Goal: Task Accomplishment & Management: Manage account settings

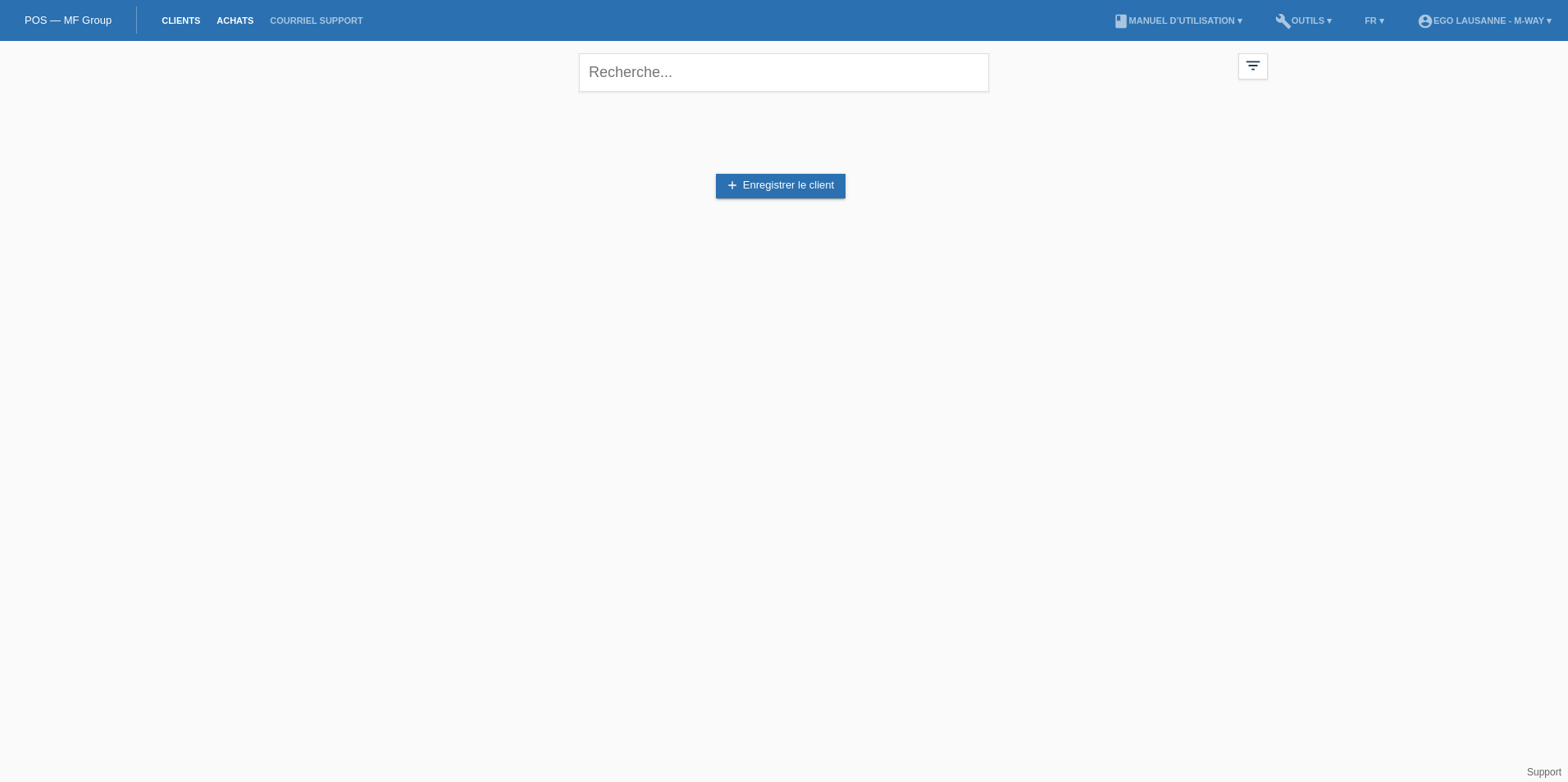
click at [241, 16] on link "Achats" at bounding box center [234, 21] width 53 height 10
click at [337, 76] on input "01.09.2025" at bounding box center [341, 76] width 98 height 20
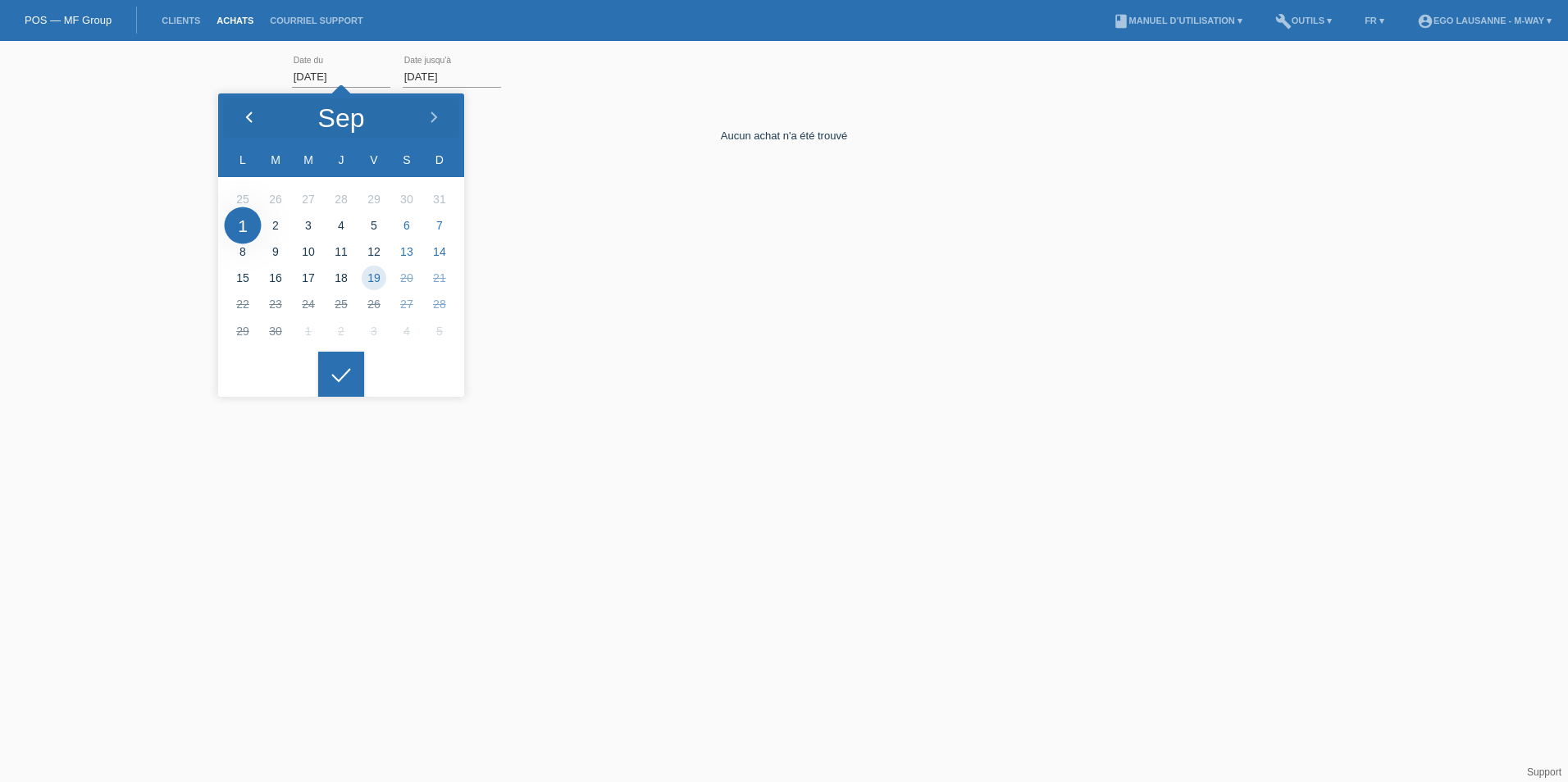
click at [251, 112] on icon at bounding box center [250, 118] width 13 height 13
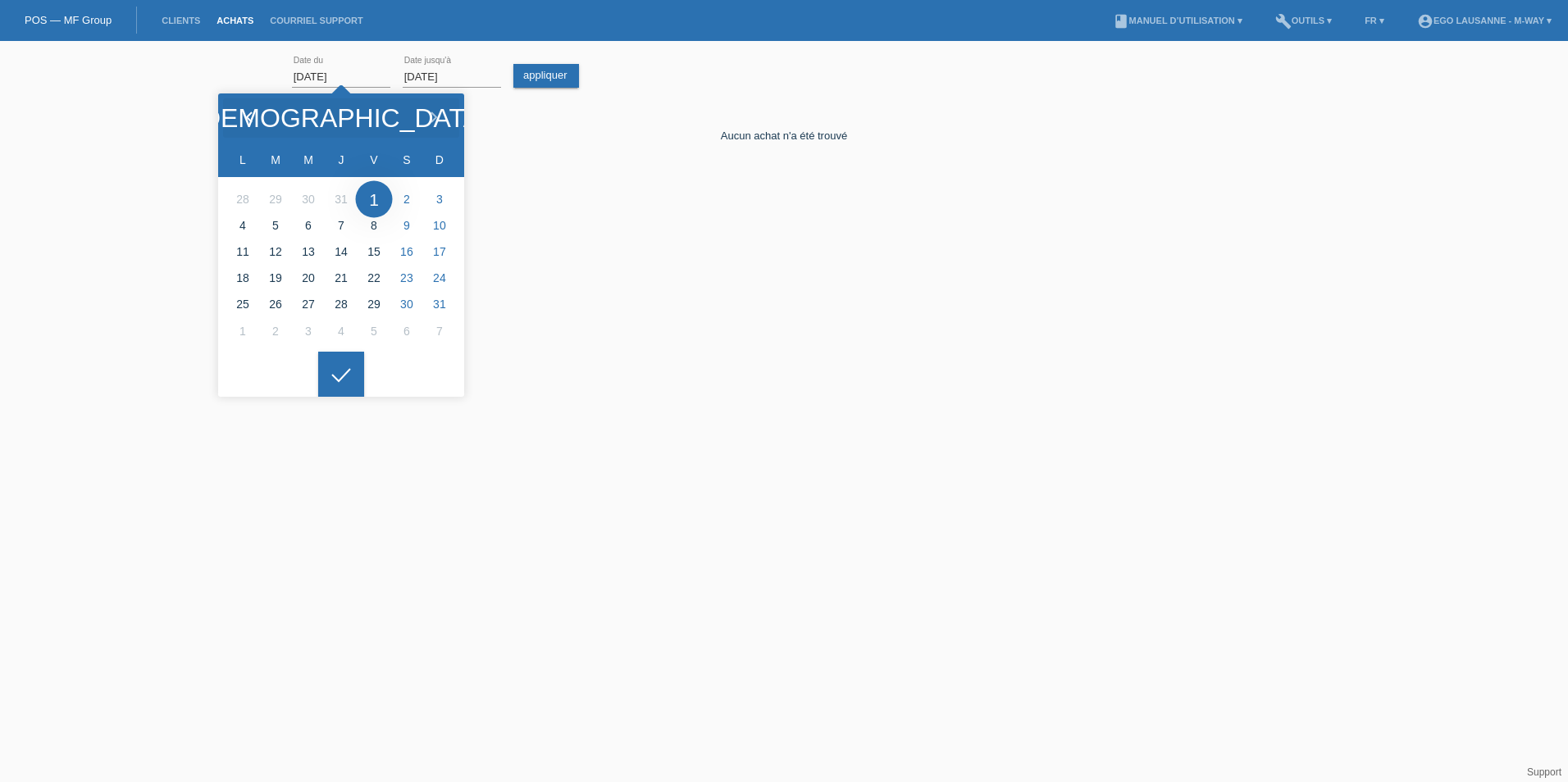
click at [251, 112] on icon at bounding box center [250, 118] width 13 height 13
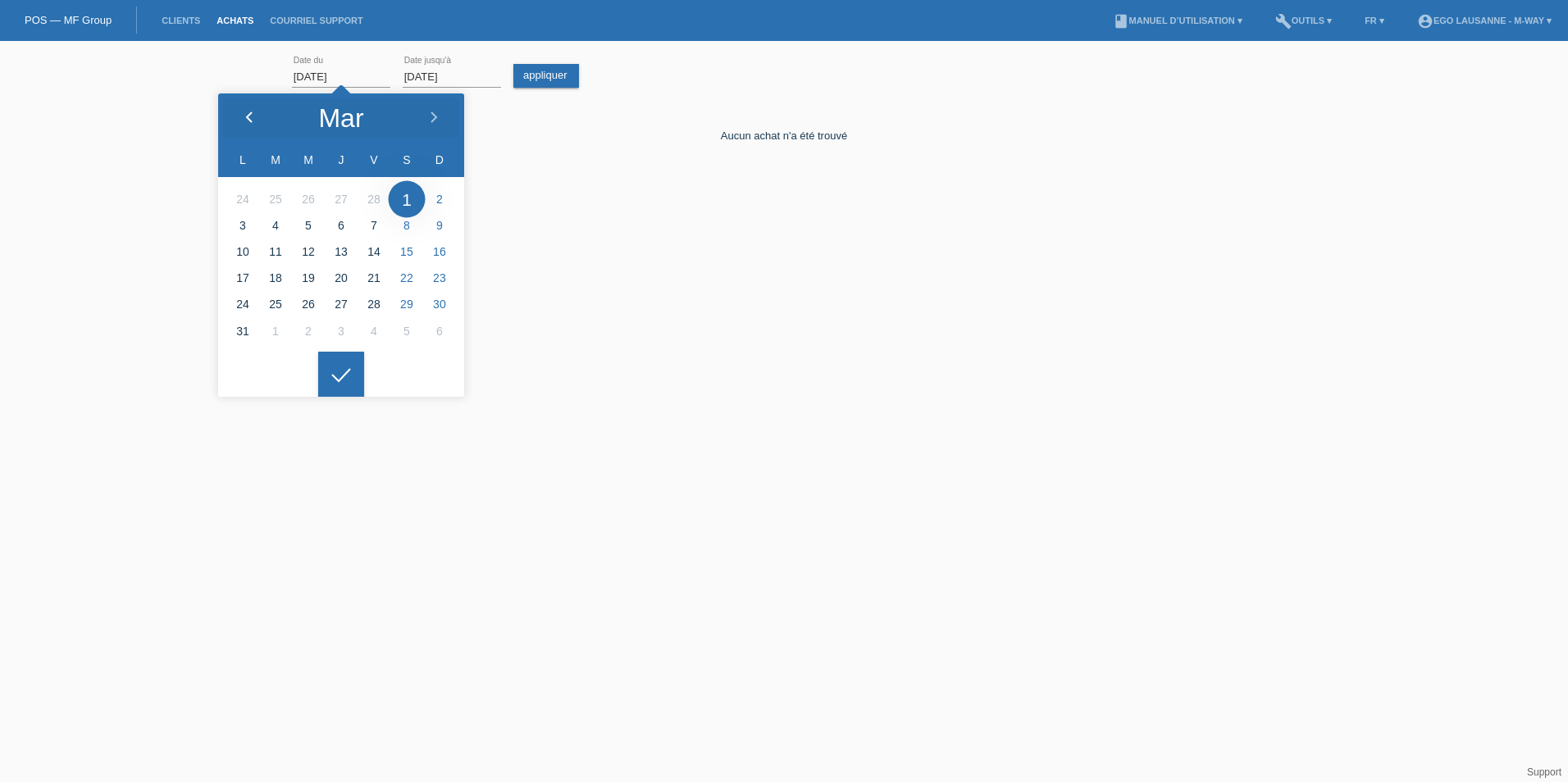
click at [251, 112] on icon at bounding box center [250, 118] width 13 height 13
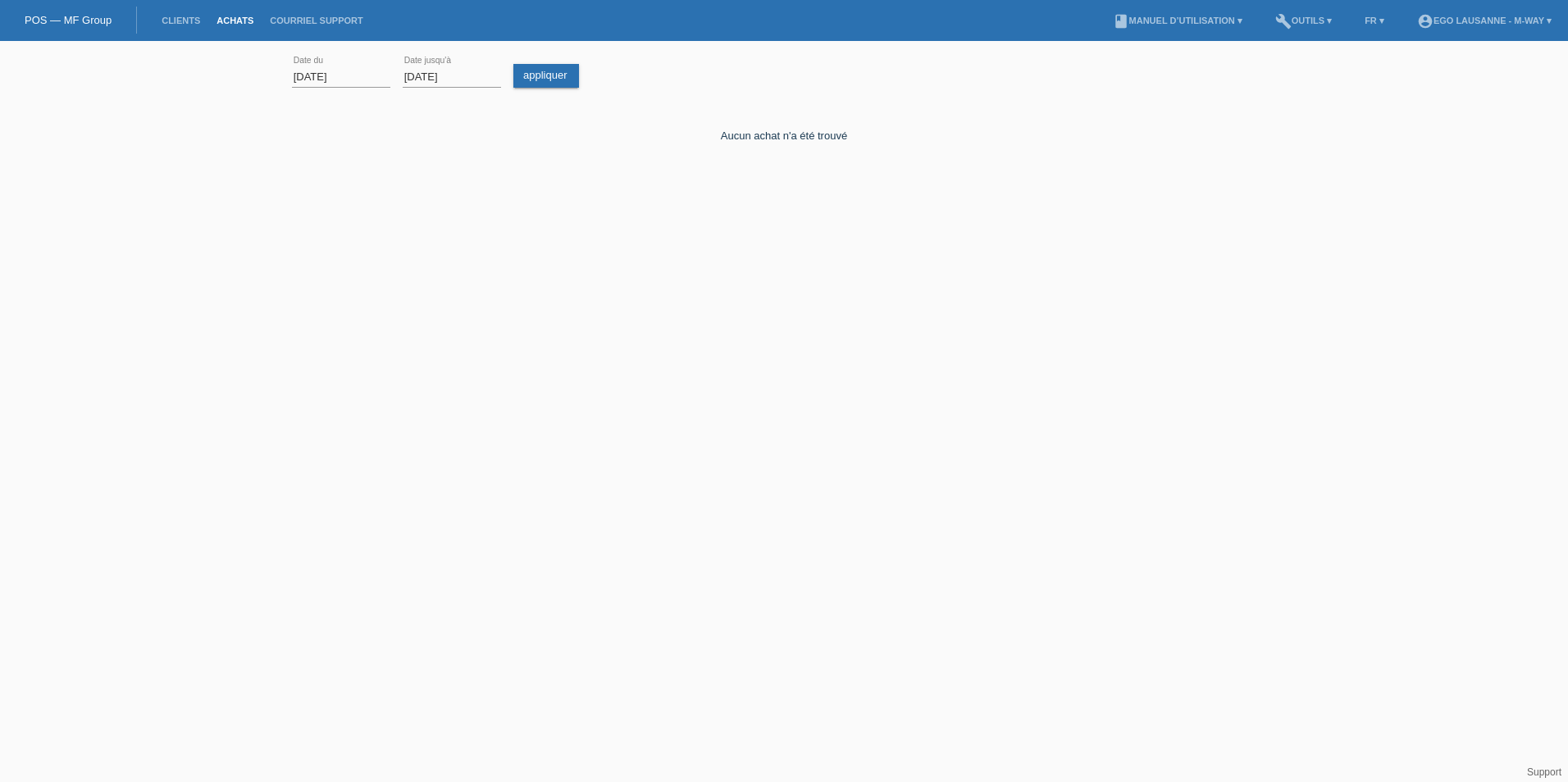
click at [334, 370] on icon at bounding box center [340, 363] width 26 height 15
click at [545, 82] on link "appliquer" at bounding box center [546, 76] width 66 height 24
click at [320, 77] on input "03.02.2025" at bounding box center [341, 76] width 98 height 20
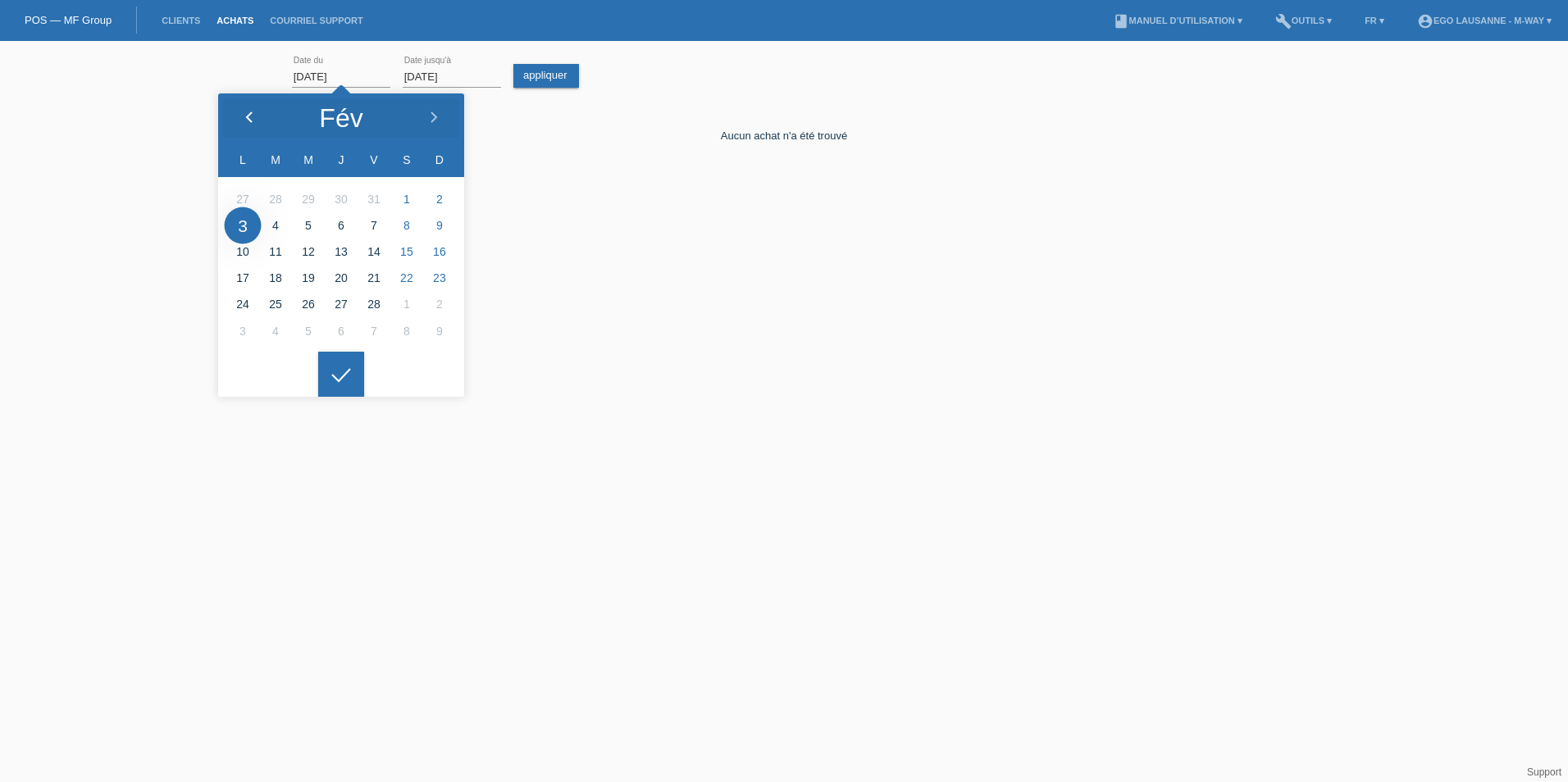
click at [246, 109] on div at bounding box center [249, 118] width 61 height 50
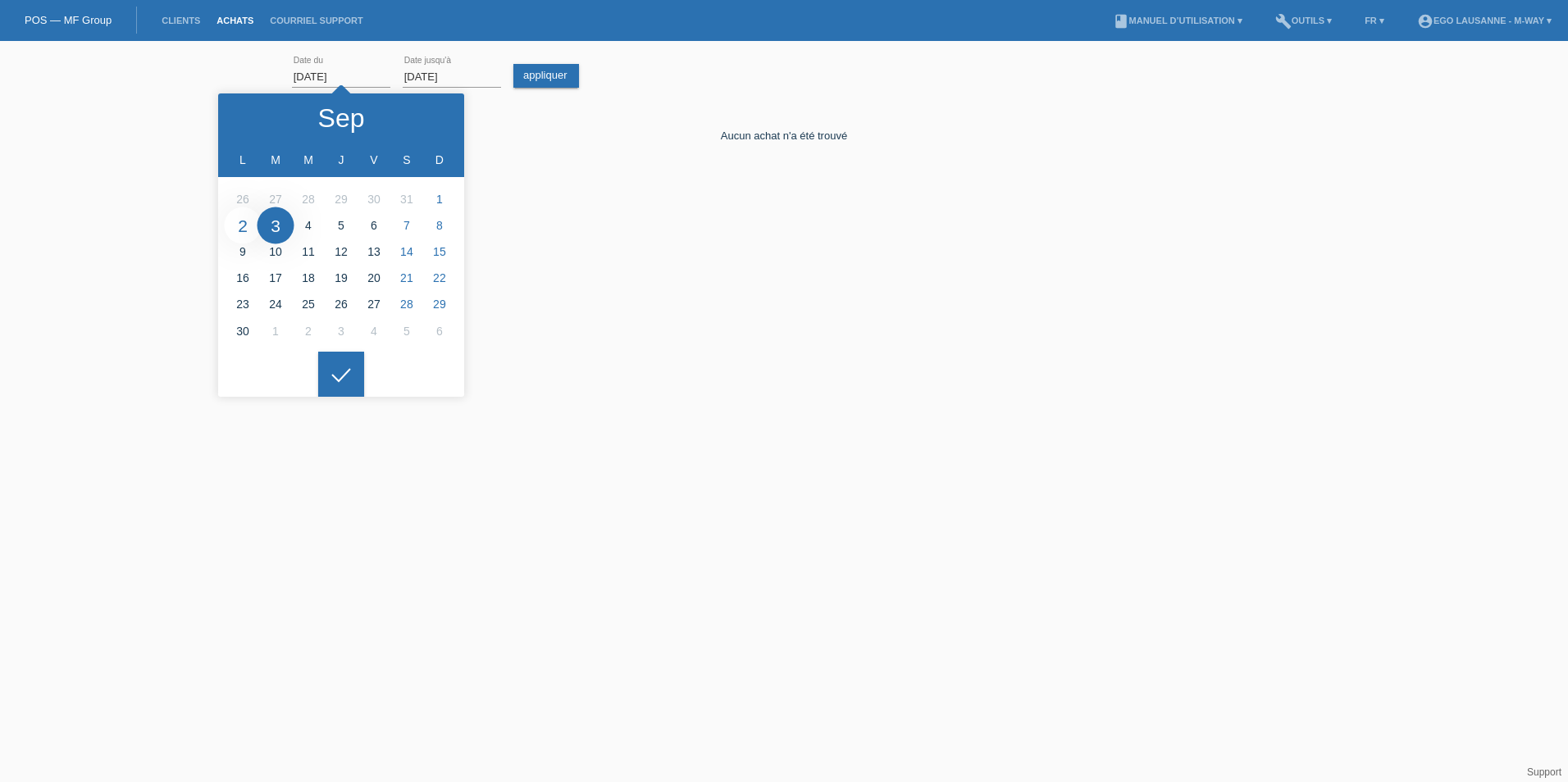
type input "02.09.2024"
click at [341, 382] on div at bounding box center [341, 375] width 46 height 46
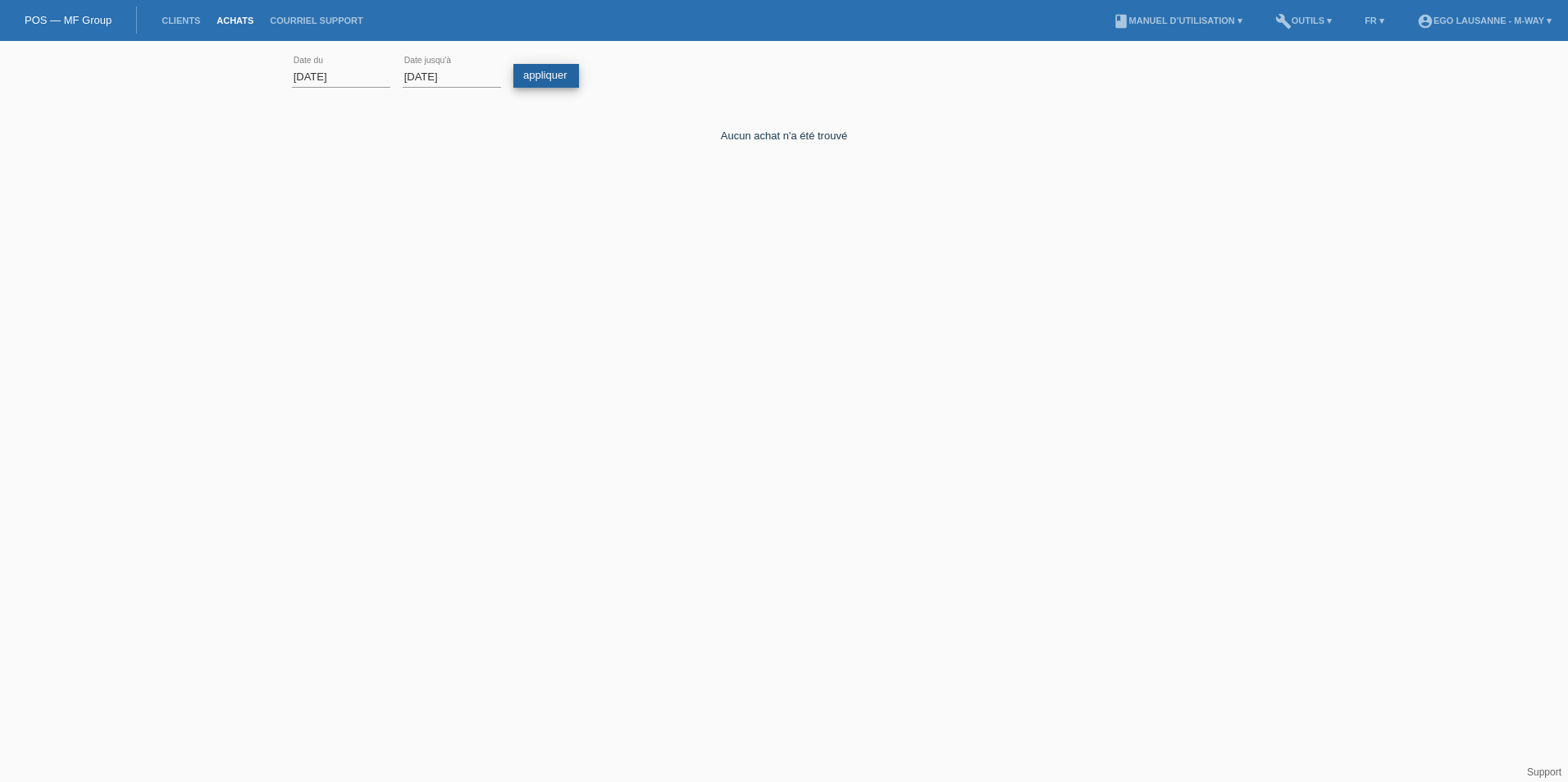
click at [534, 81] on link "appliquer" at bounding box center [546, 76] width 66 height 24
drag, startPoint x: 1135, startPoint y: 319, endPoint x: 1263, endPoint y: 223, distance: 160.0
click at [1135, 269] on html "POS — MF Group Clients Achats Courriel Support menu account_circle EGO Lausanne…" at bounding box center [784, 134] width 1568 height 269
click at [1476, 15] on li "account_circle EGO Lausanne - m-way ▾" at bounding box center [1485, 21] width 151 height 42
click at [1476, 19] on link "account_circle EGO Lausanne - m-way ▾" at bounding box center [1485, 21] width 151 height 10
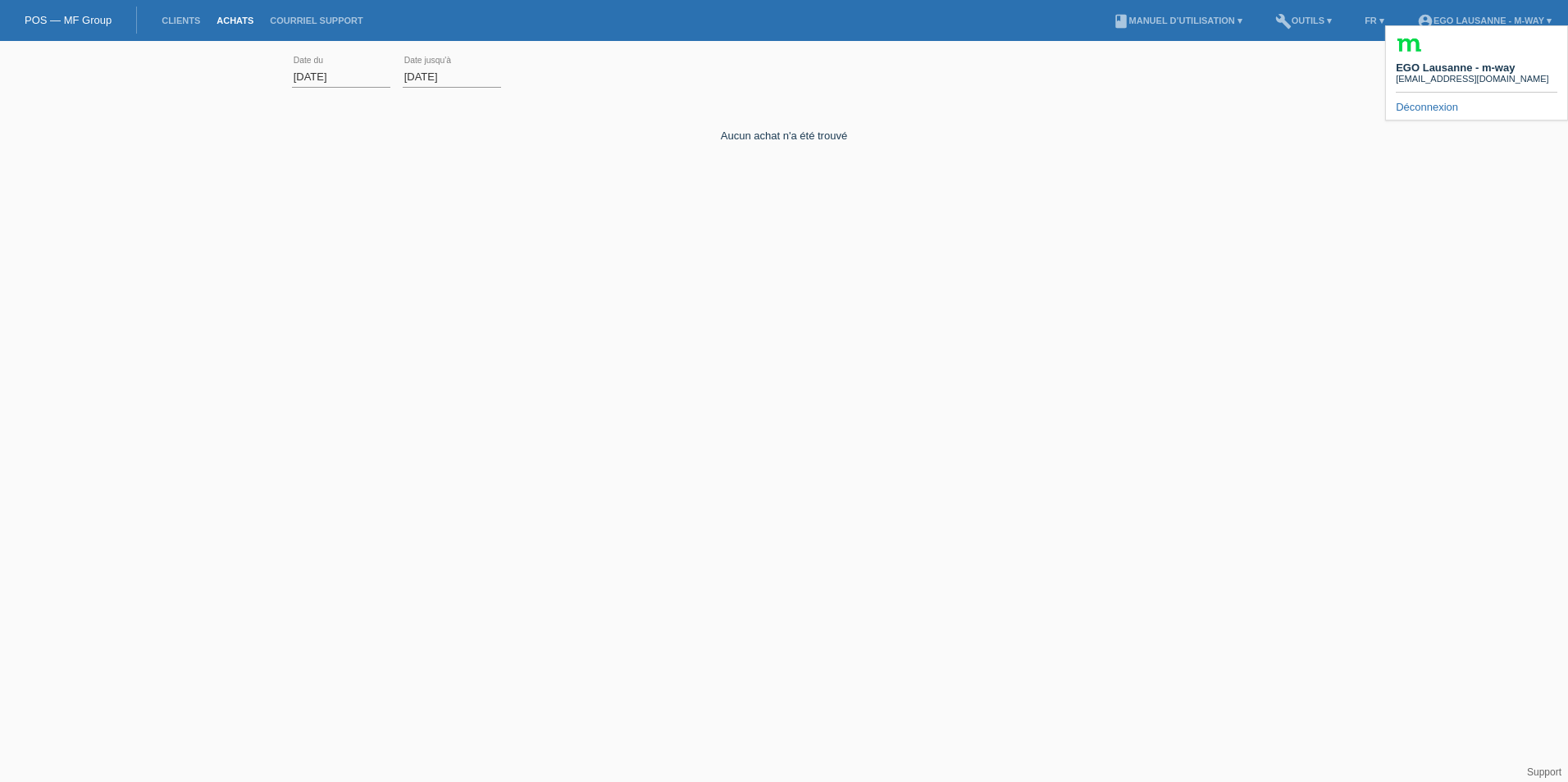
click at [1450, 101] on link "Déconnexion" at bounding box center [1427, 107] width 62 height 13
